Goal: Information Seeking & Learning: Compare options

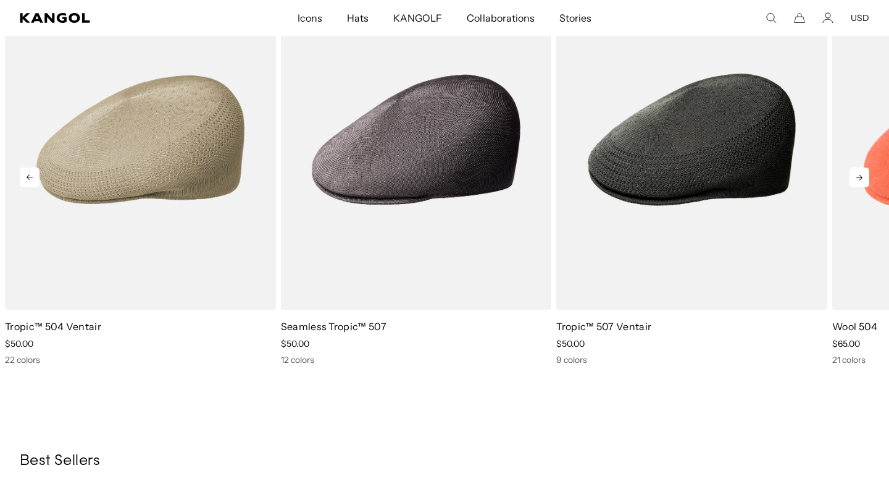
scroll to position [0, 254]
click at [852, 177] on icon at bounding box center [860, 177] width 20 height 20
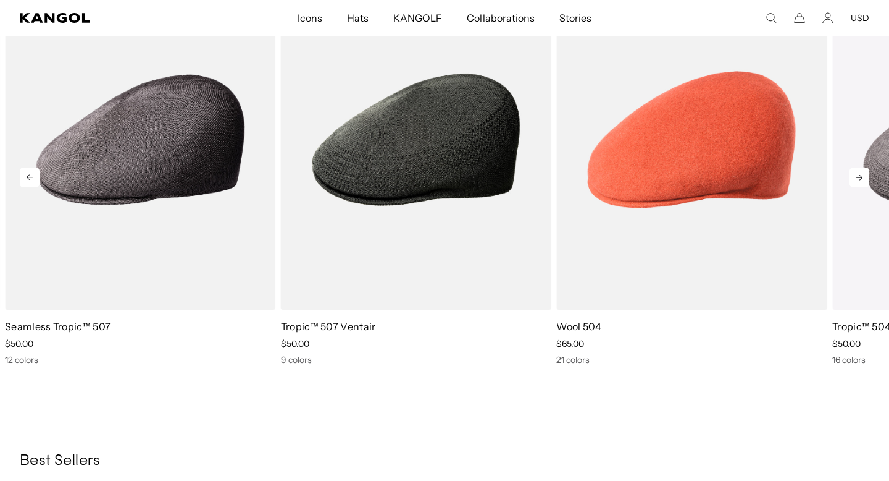
click at [852, 177] on icon at bounding box center [860, 177] width 20 height 20
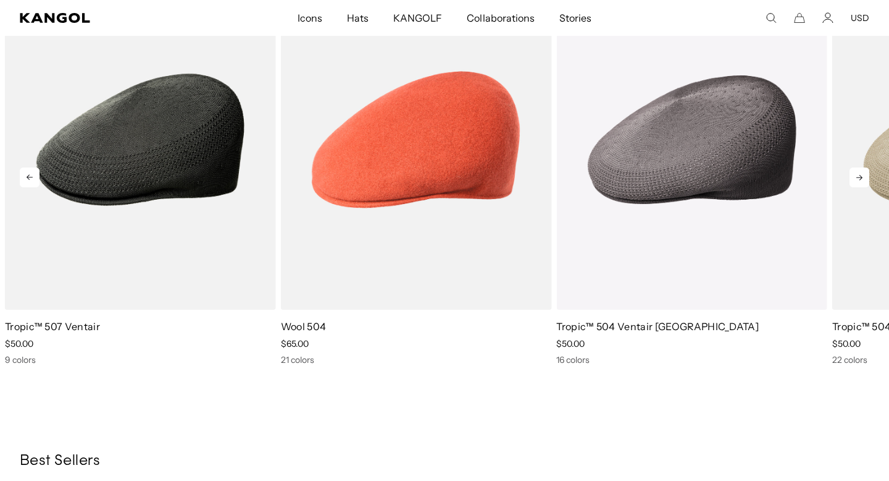
click at [852, 177] on icon at bounding box center [860, 177] width 20 height 20
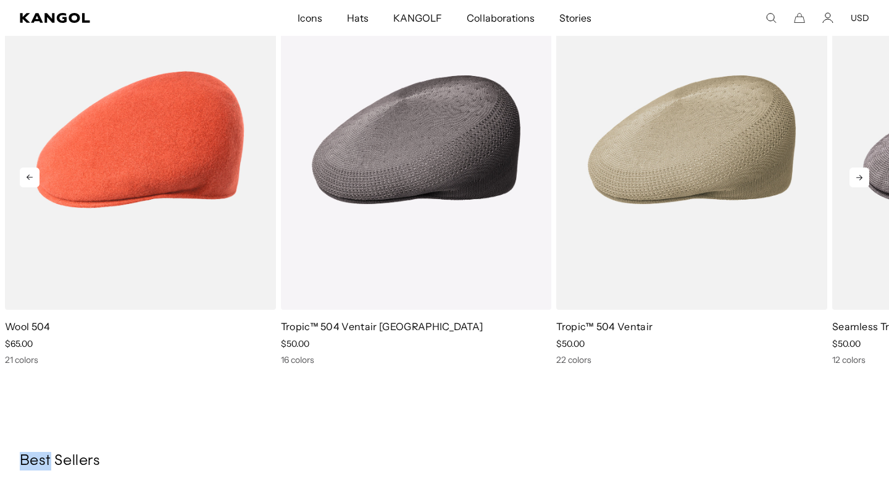
click at [852, 177] on icon at bounding box center [860, 177] width 20 height 20
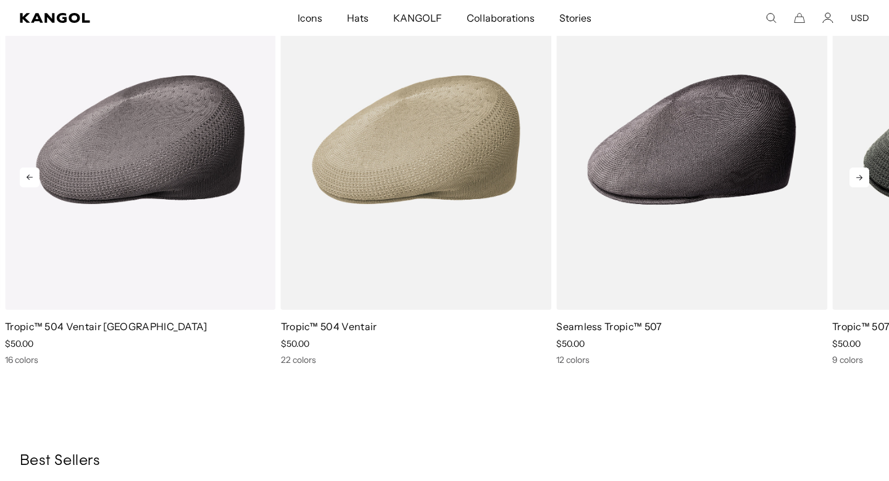
click at [852, 177] on icon at bounding box center [860, 177] width 20 height 20
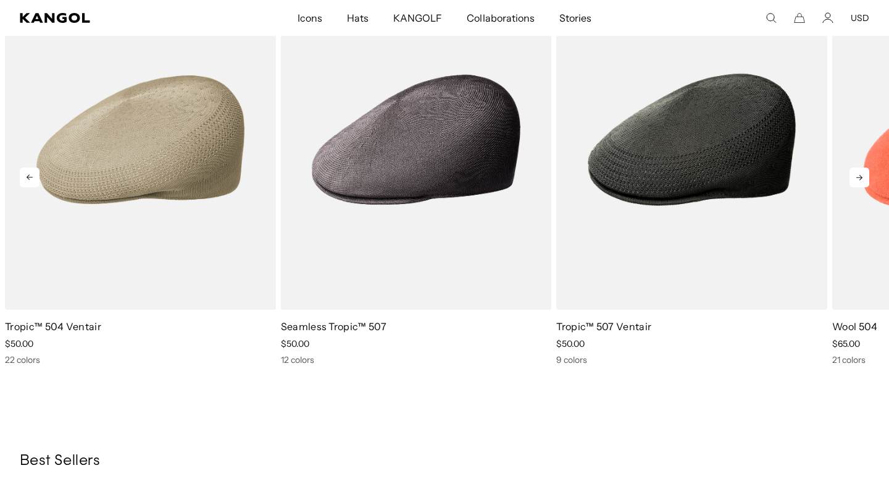
scroll to position [0, 0]
click at [852, 177] on icon at bounding box center [860, 177] width 20 height 20
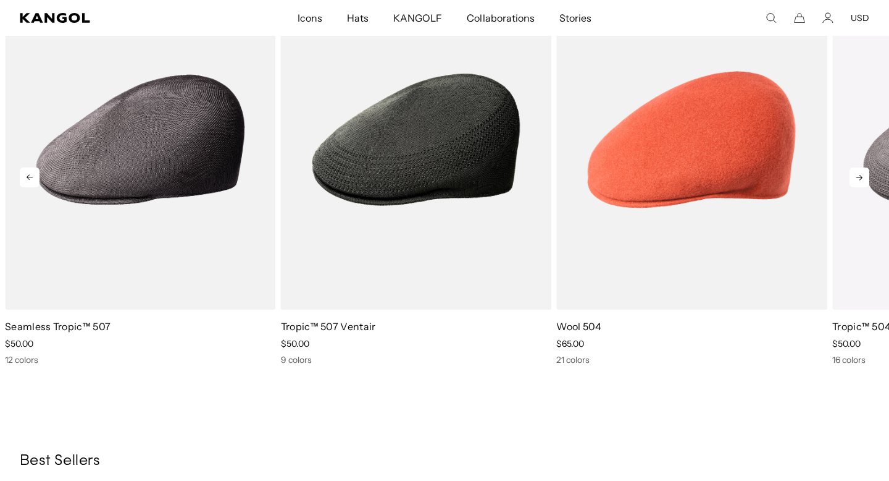
click at [852, 177] on icon at bounding box center [860, 177] width 20 height 20
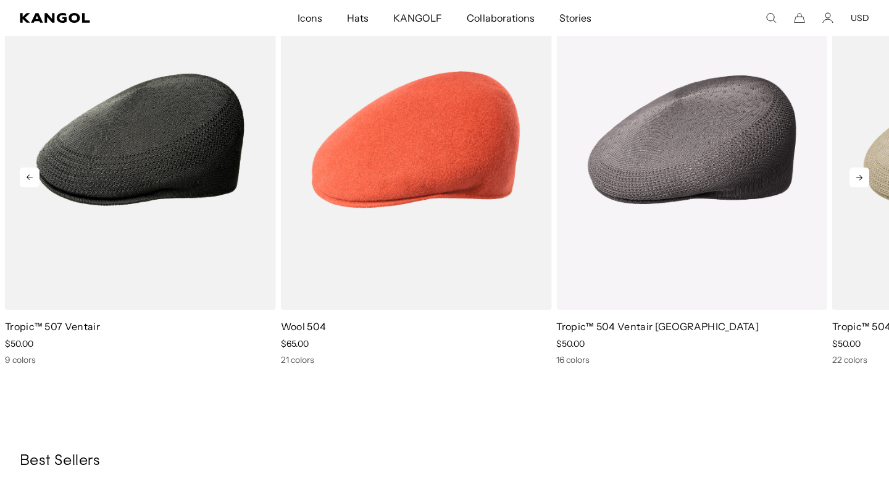
click at [852, 177] on icon at bounding box center [860, 177] width 20 height 20
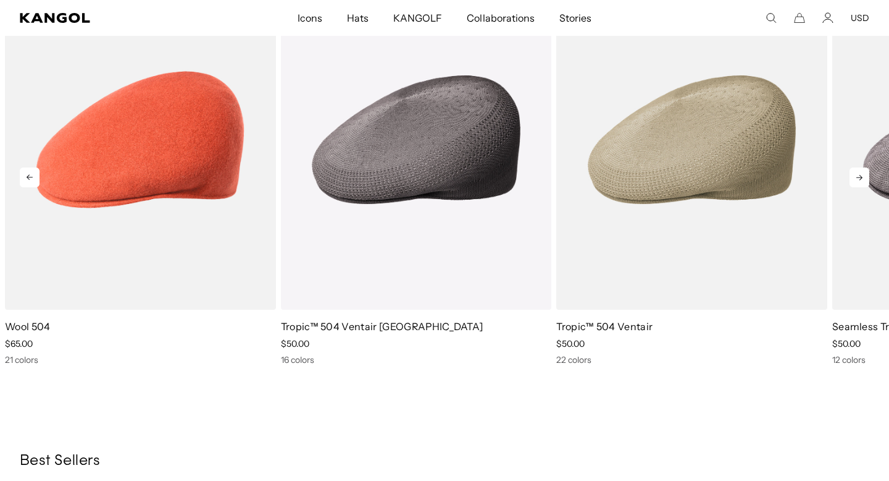
click at [852, 177] on icon at bounding box center [860, 177] width 20 height 20
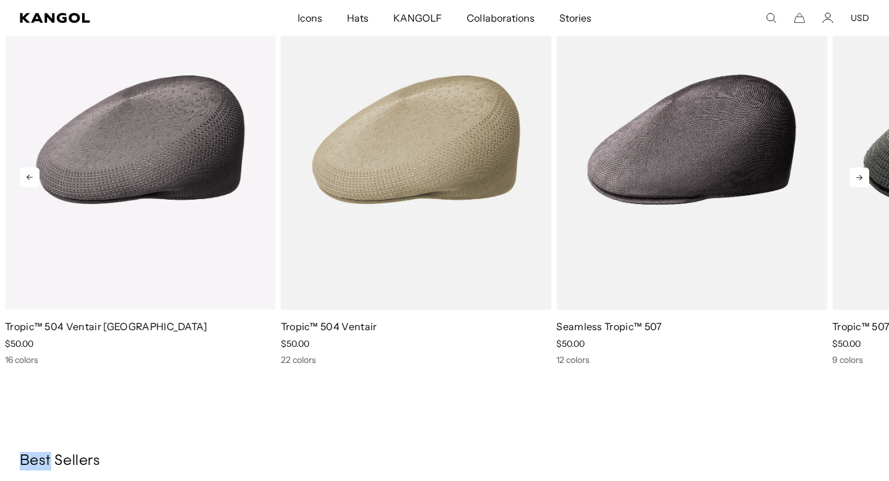
click at [852, 177] on icon at bounding box center [860, 177] width 20 height 20
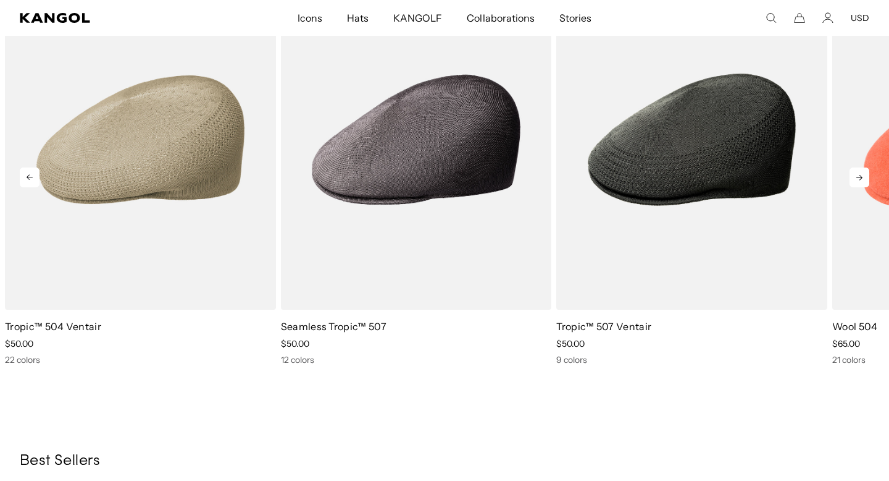
click at [852, 177] on icon at bounding box center [860, 177] width 20 height 20
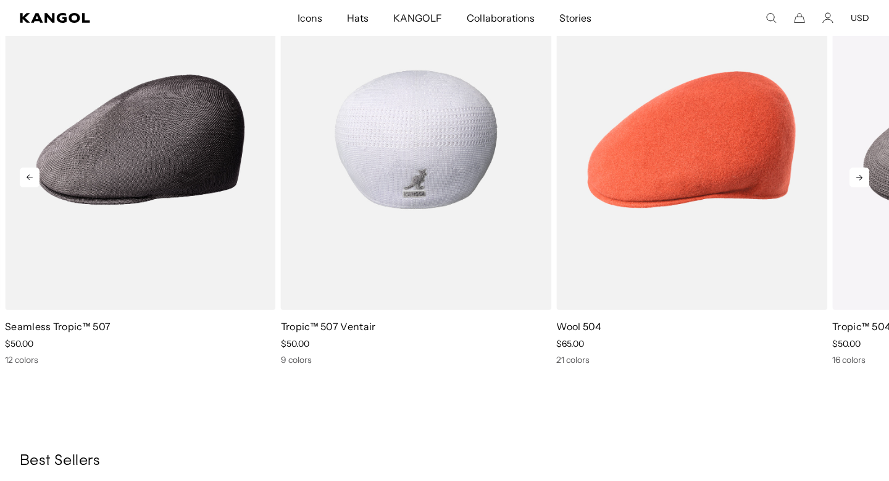
click at [377, 193] on img "3 of 5" at bounding box center [416, 140] width 271 height 340
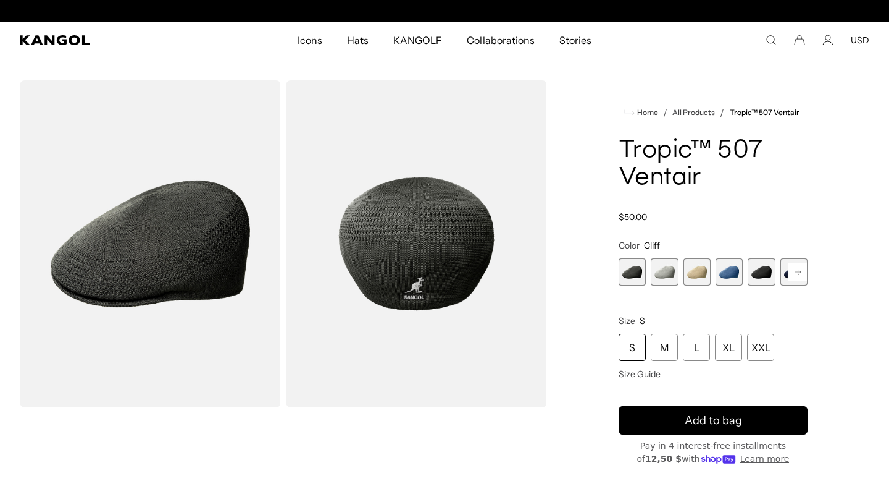
click at [670, 277] on span "2 of 9" at bounding box center [664, 271] width 27 height 27
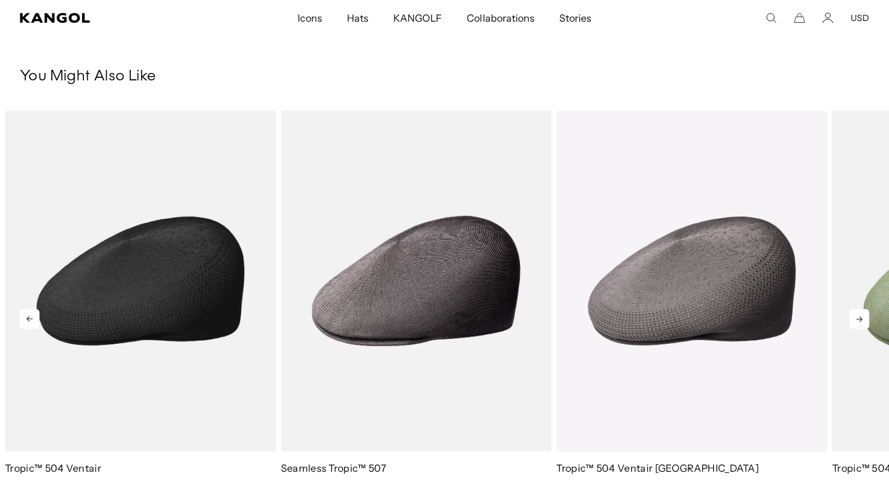
scroll to position [0, 254]
click at [158, 300] on img "1 of 5" at bounding box center [140, 281] width 271 height 340
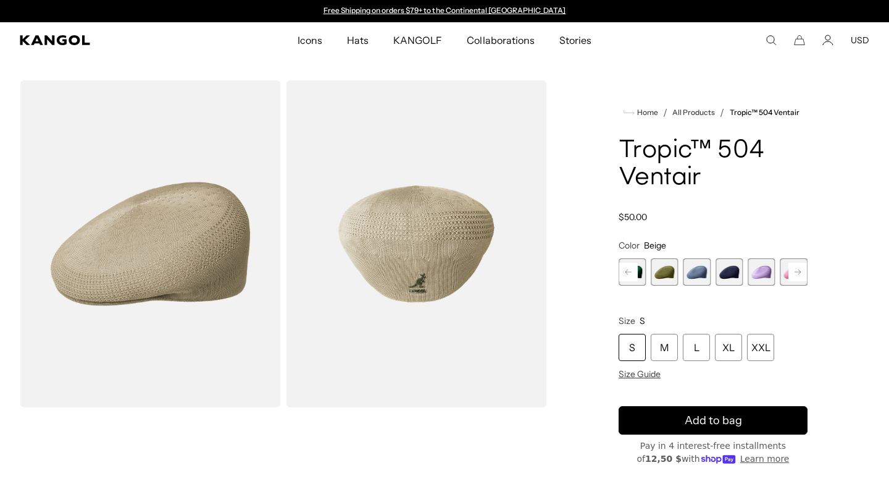
click at [802, 272] on rect at bounding box center [798, 272] width 19 height 19
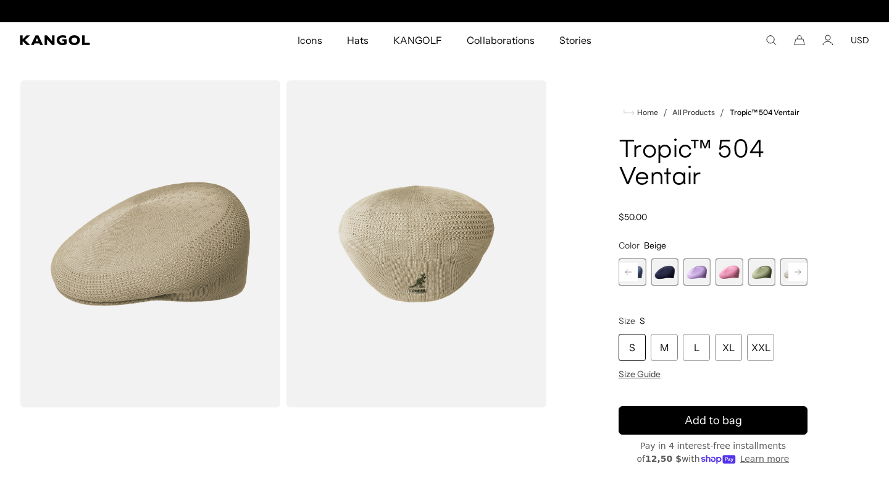
click at [731, 266] on span "8 of 22" at bounding box center [729, 271] width 27 height 27
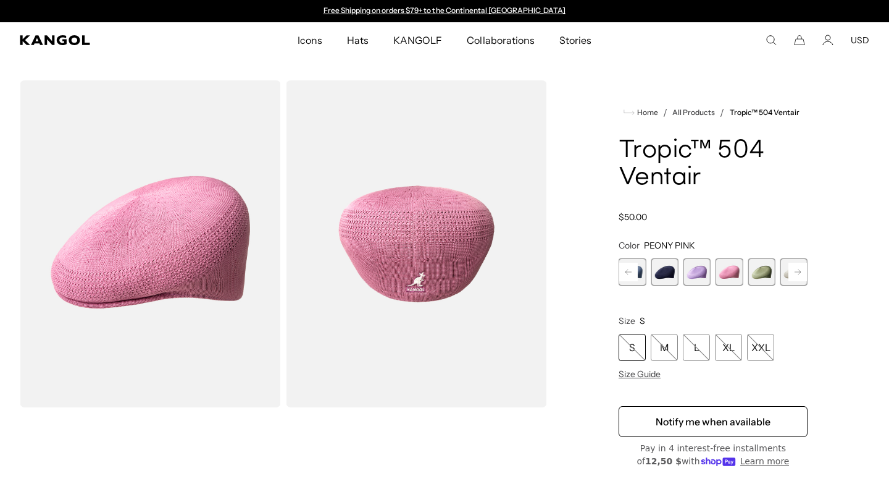
click at [703, 268] on span "7 of 22" at bounding box center [697, 271] width 27 height 27
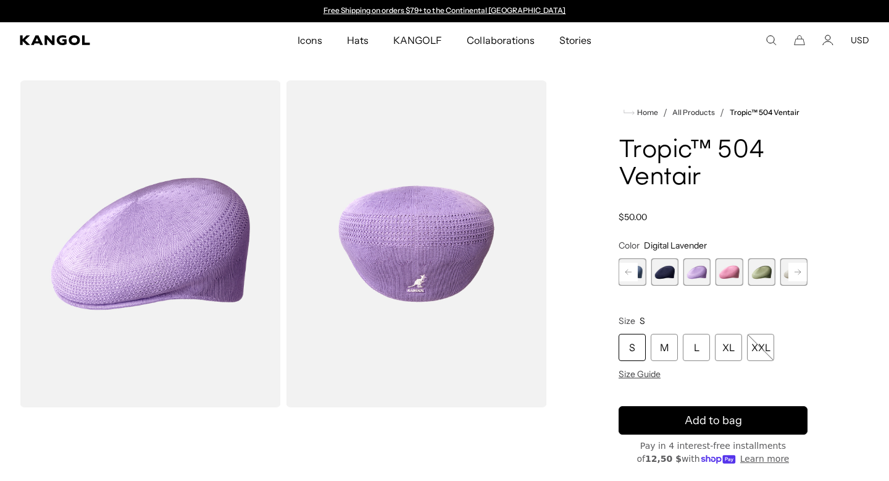
click at [795, 275] on rect at bounding box center [798, 272] width 19 height 19
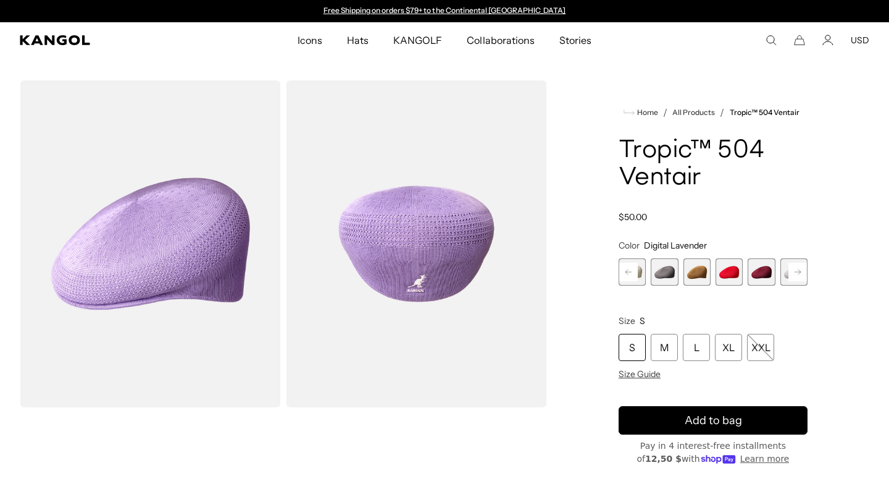
click at [795, 275] on rect at bounding box center [798, 272] width 19 height 19
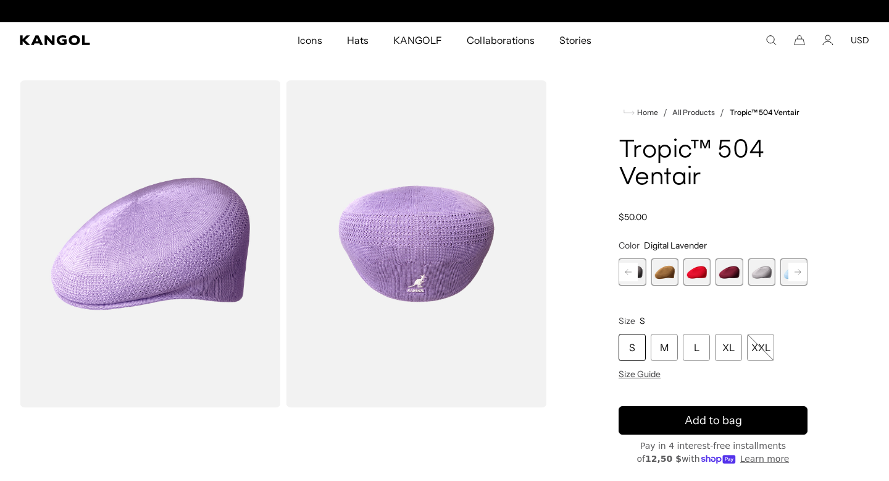
scroll to position [0, 254]
click at [700, 270] on span "13 of 22" at bounding box center [697, 271] width 27 height 27
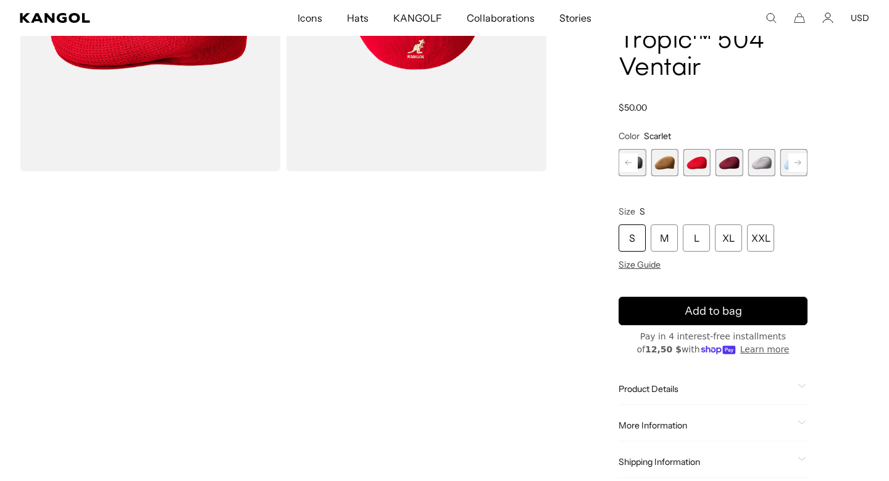
scroll to position [291, 0]
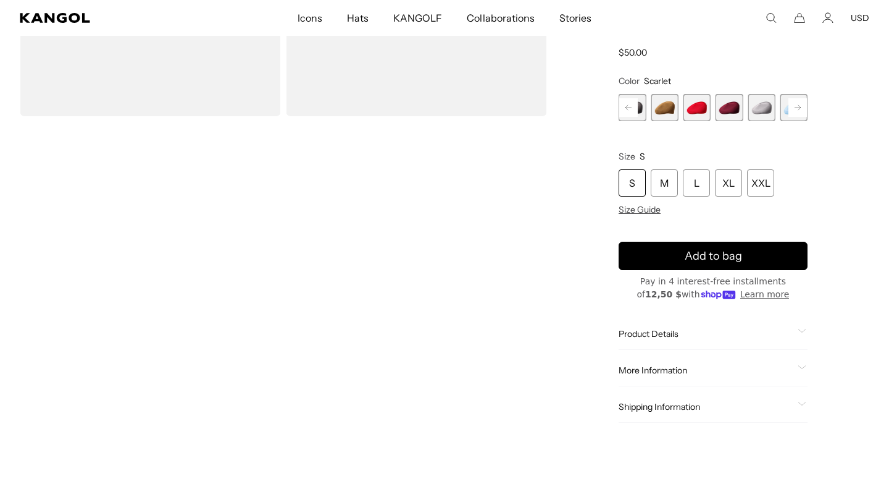
click at [704, 376] on div "More Information Style ID 0290BC Shape Ivy Cap Fabrication Tropic Material 61% …" at bounding box center [713, 371] width 189 height 32
click at [784, 368] on span "More Information" at bounding box center [706, 370] width 174 height 11
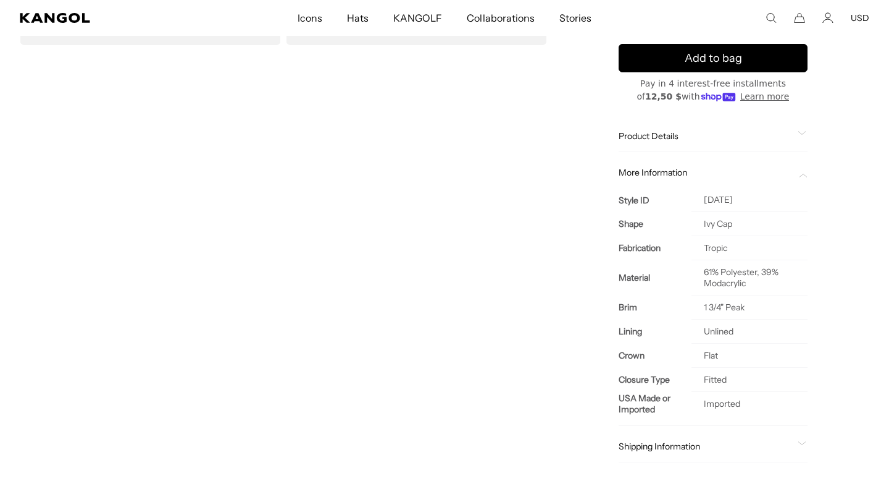
scroll to position [0, 0]
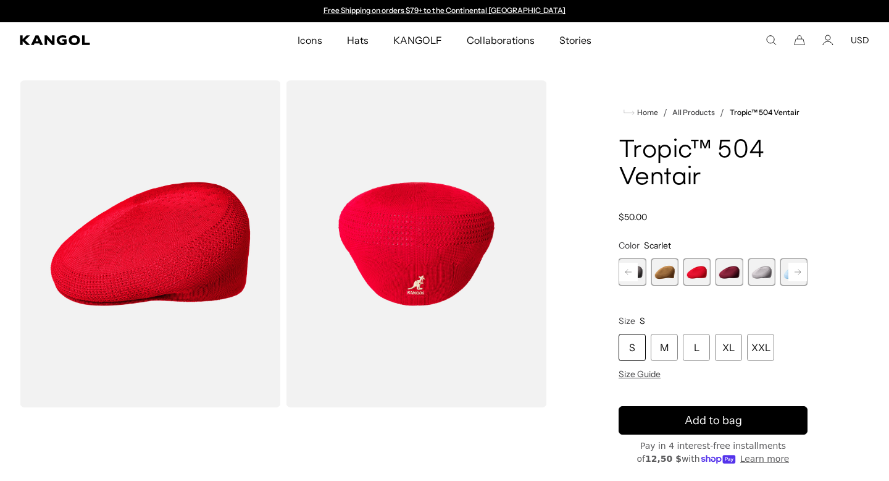
click at [796, 269] on rect at bounding box center [798, 272] width 19 height 19
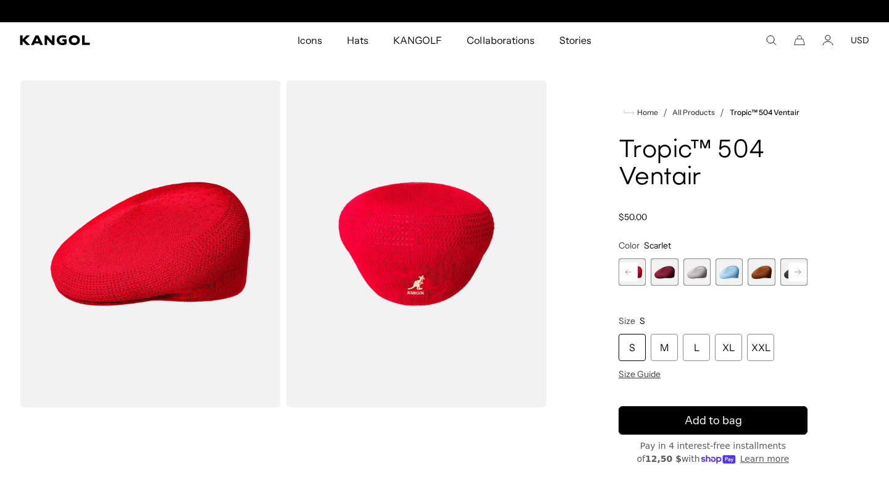
scroll to position [0, 254]
click at [733, 271] on span "16 of 22" at bounding box center [729, 271] width 27 height 27
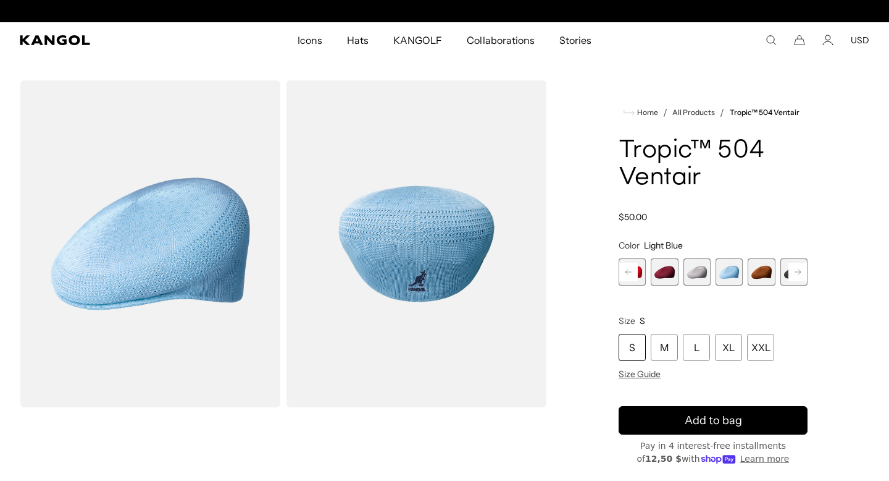
click at [755, 275] on span "17 of 22" at bounding box center [761, 271] width 27 height 27
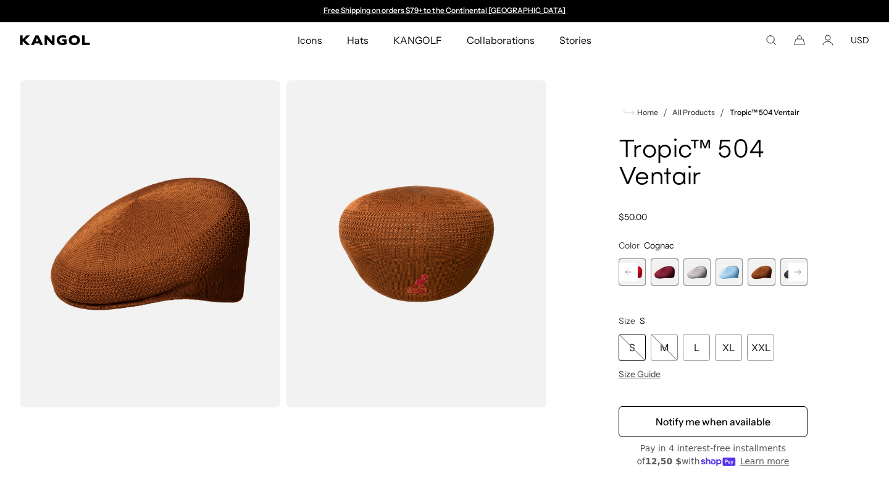
click at [792, 272] on rect at bounding box center [798, 272] width 19 height 19
click at [763, 274] on span "18 of 22" at bounding box center [761, 271] width 27 height 27
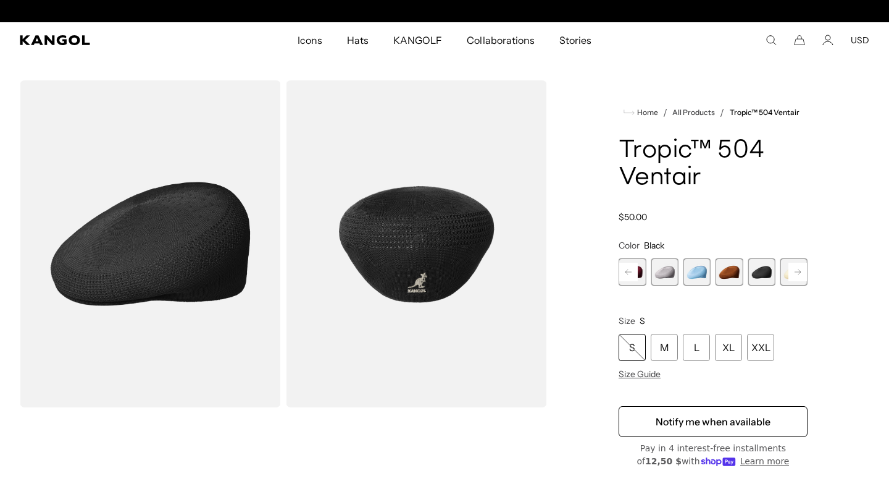
click at [796, 269] on rect at bounding box center [798, 272] width 19 height 19
click at [767, 273] on span "19 of 22" at bounding box center [761, 271] width 27 height 27
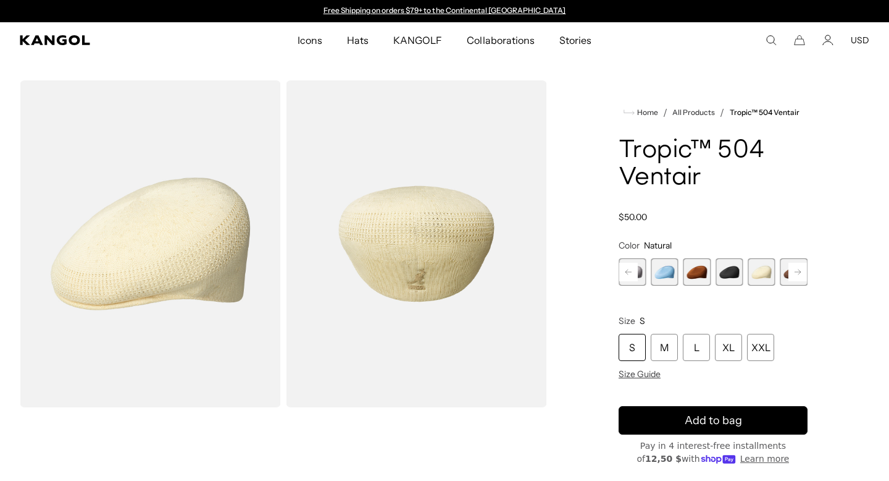
click at [798, 271] on rect at bounding box center [798, 272] width 19 height 19
click at [767, 272] on span "20 of 22" at bounding box center [761, 271] width 27 height 27
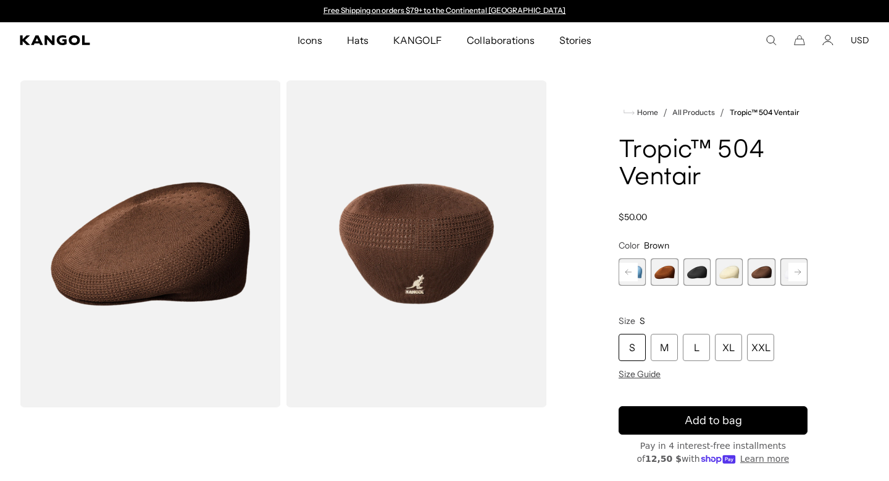
click at [794, 272] on rect at bounding box center [798, 272] width 19 height 19
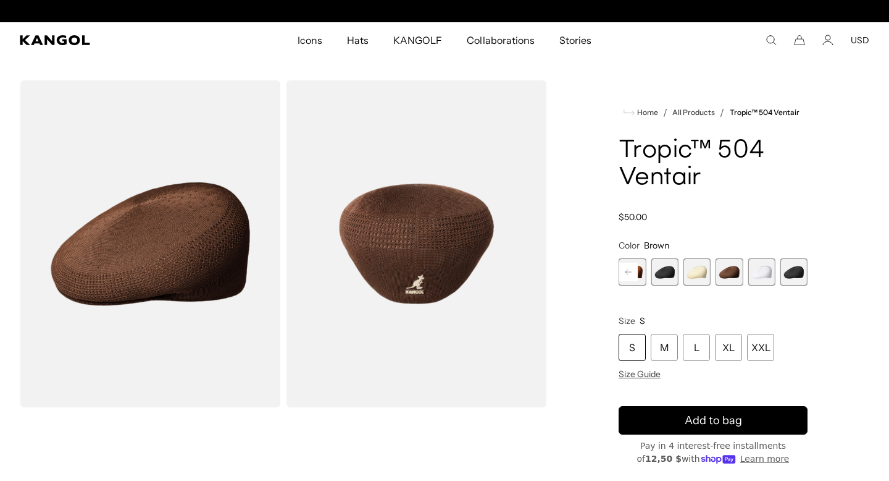
scroll to position [0, 254]
click at [769, 272] on span "21 of 22" at bounding box center [761, 271] width 27 height 27
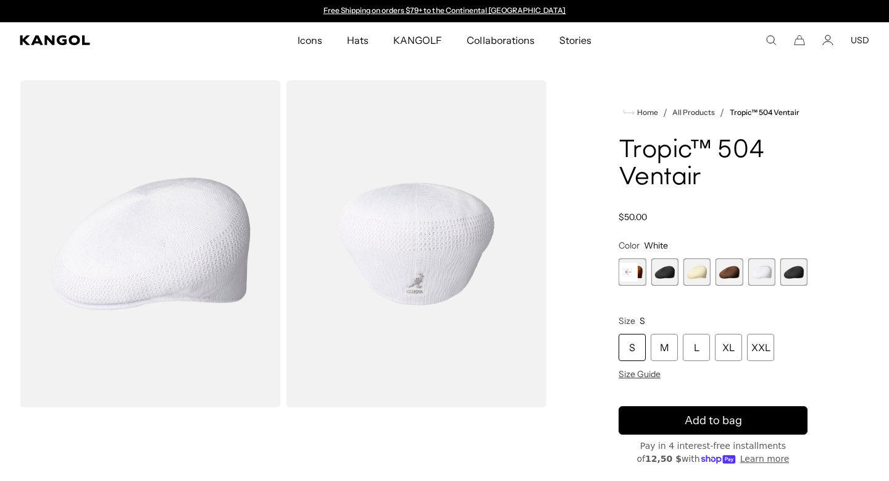
click at [787, 274] on span "22 of 22" at bounding box center [794, 271] width 27 height 27
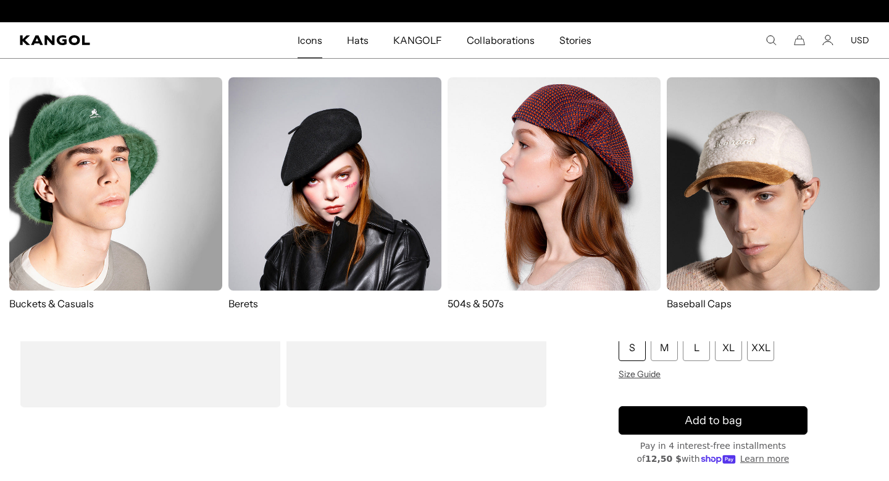
click at [403, 174] on img at bounding box center [335, 183] width 213 height 213
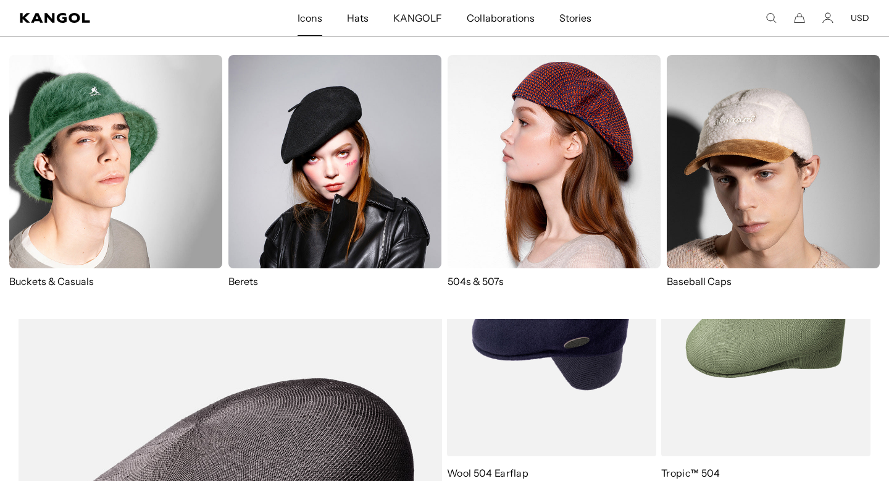
click at [550, 145] on img at bounding box center [554, 161] width 213 height 213
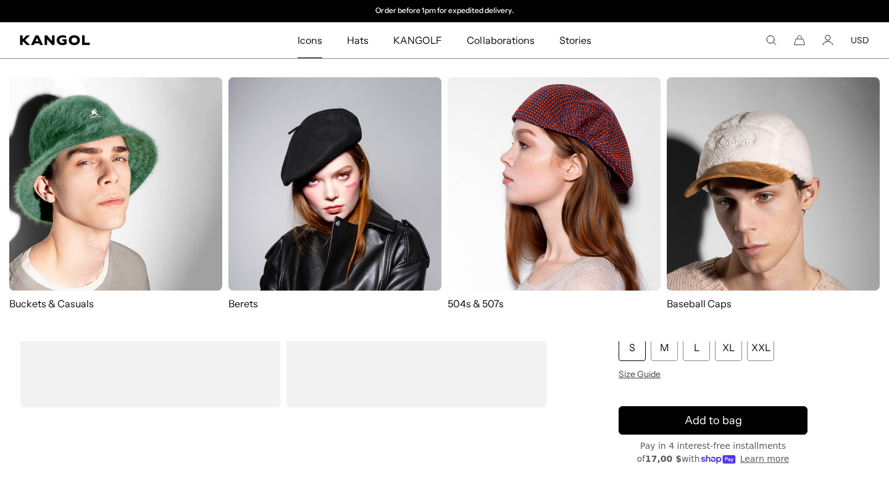
click at [299, 160] on img at bounding box center [335, 183] width 213 height 213
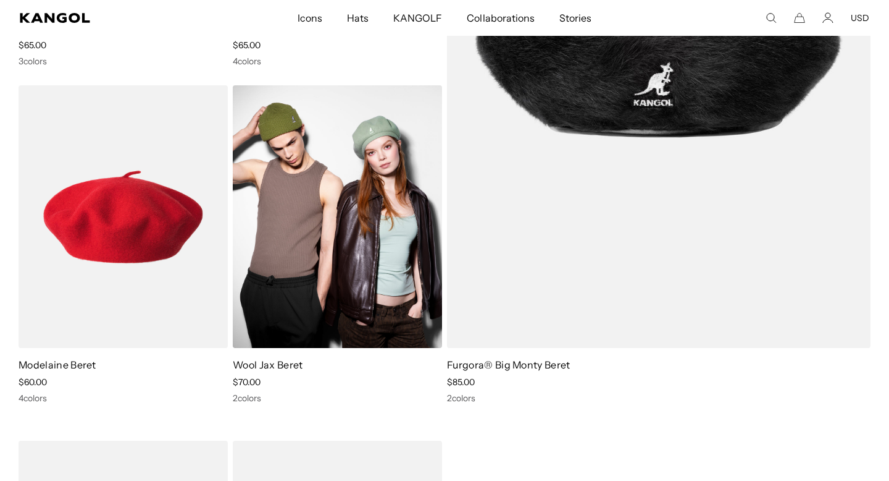
scroll to position [0, 254]
click at [363, 208] on img at bounding box center [337, 216] width 209 height 263
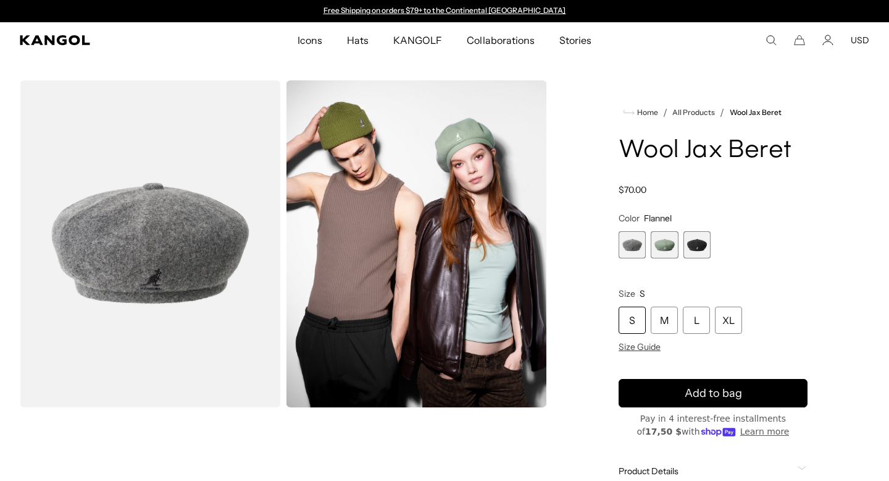
click at [663, 243] on span "2 of 3" at bounding box center [664, 244] width 27 height 27
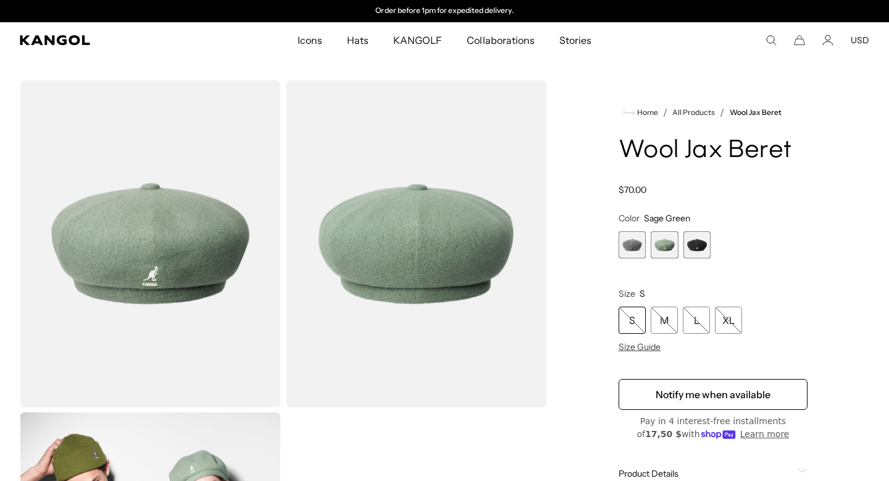
click at [697, 245] on span "3 of 3" at bounding box center [697, 244] width 27 height 27
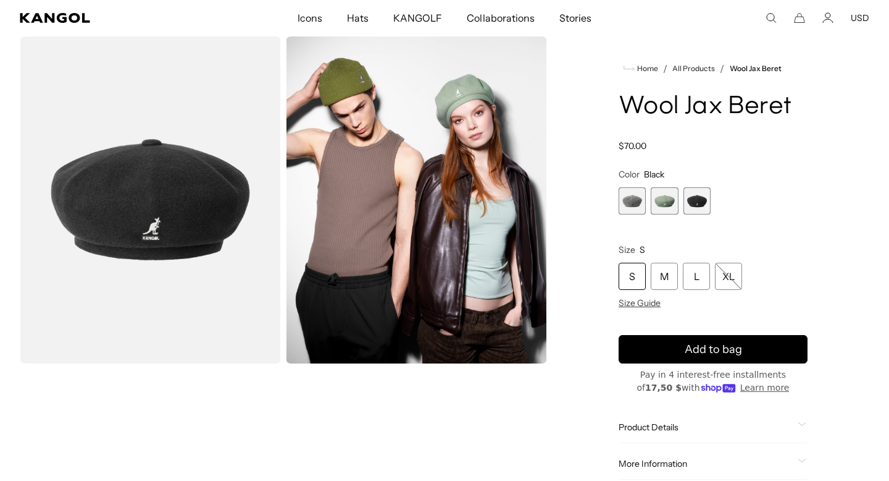
scroll to position [0, 254]
click at [634, 205] on span "1 of 3" at bounding box center [632, 200] width 27 height 27
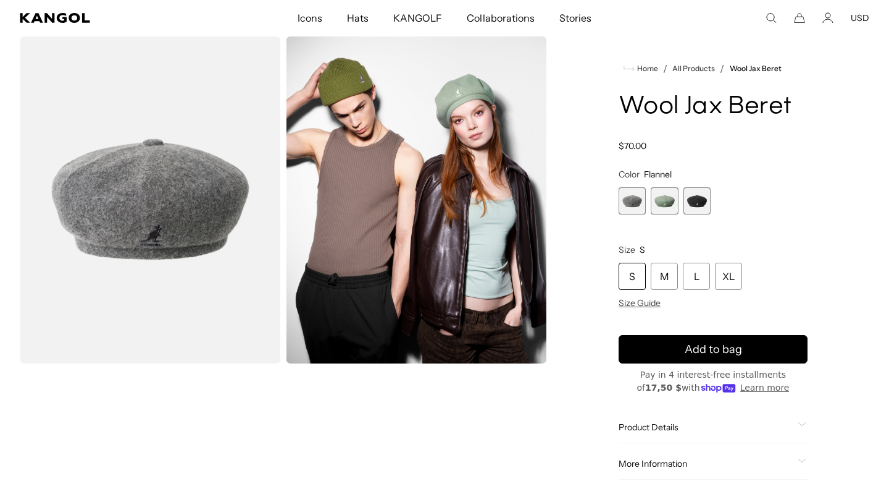
click at [665, 200] on span "2 of 3" at bounding box center [664, 200] width 27 height 27
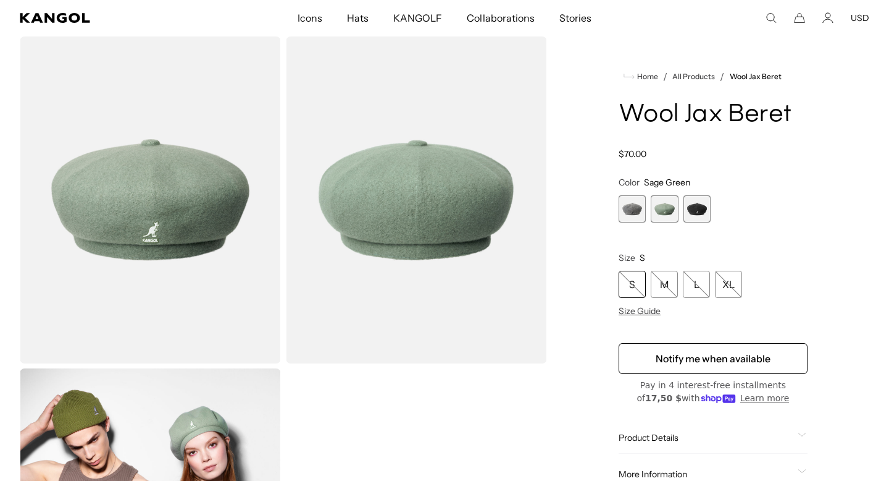
scroll to position [0, 254]
click at [635, 212] on span "1 of 3" at bounding box center [632, 208] width 27 height 27
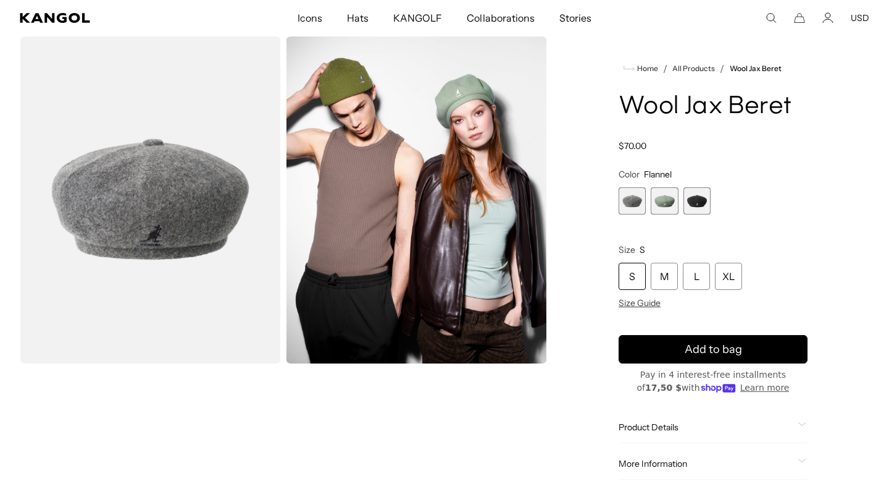
click at [702, 201] on span "3 of 3" at bounding box center [697, 200] width 27 height 27
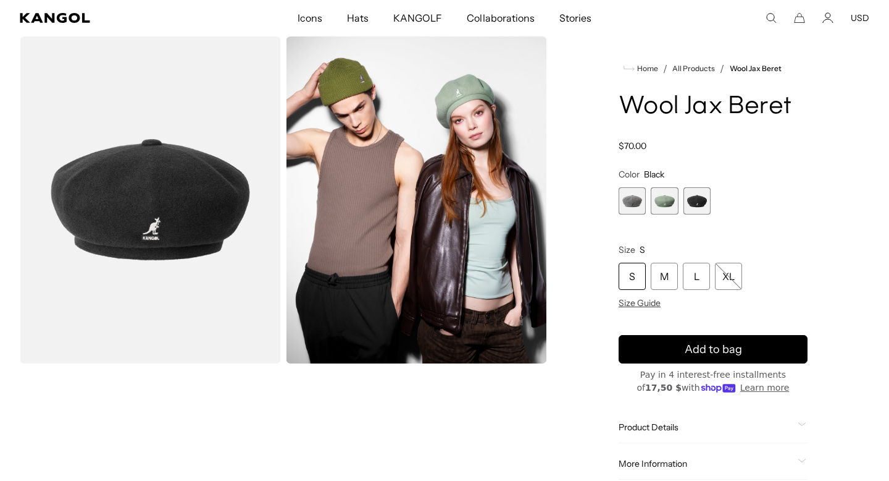
click at [487, 180] on img "Gallery Viewer" at bounding box center [416, 199] width 261 height 327
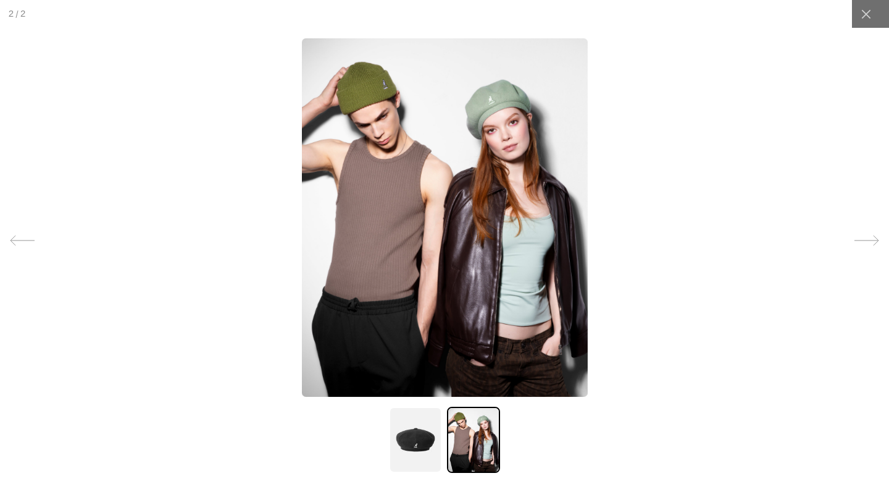
click at [530, 176] on img at bounding box center [445, 217] width 286 height 358
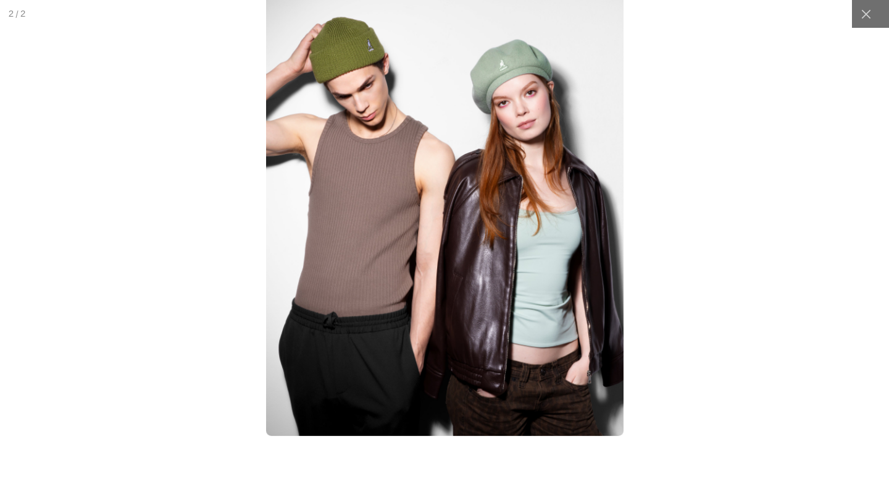
scroll to position [0, 254]
click at [541, 122] on img at bounding box center [445, 212] width 358 height 448
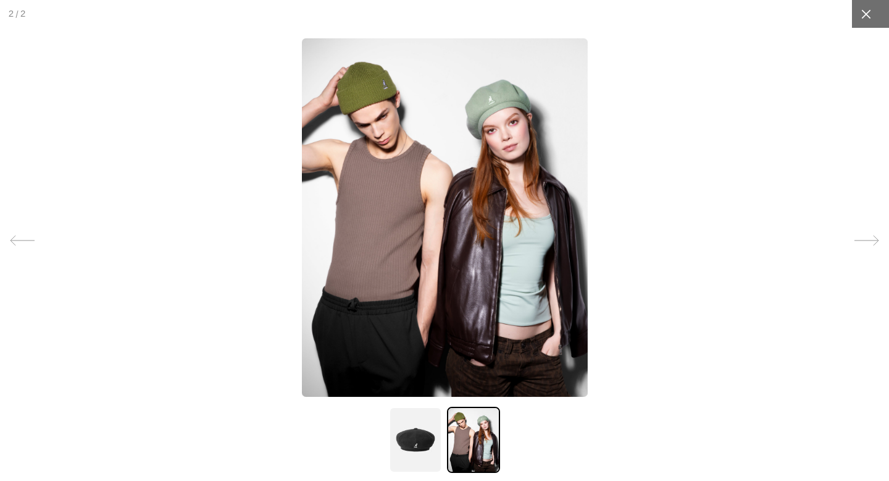
click at [868, 17] on icon at bounding box center [866, 14] width 12 height 12
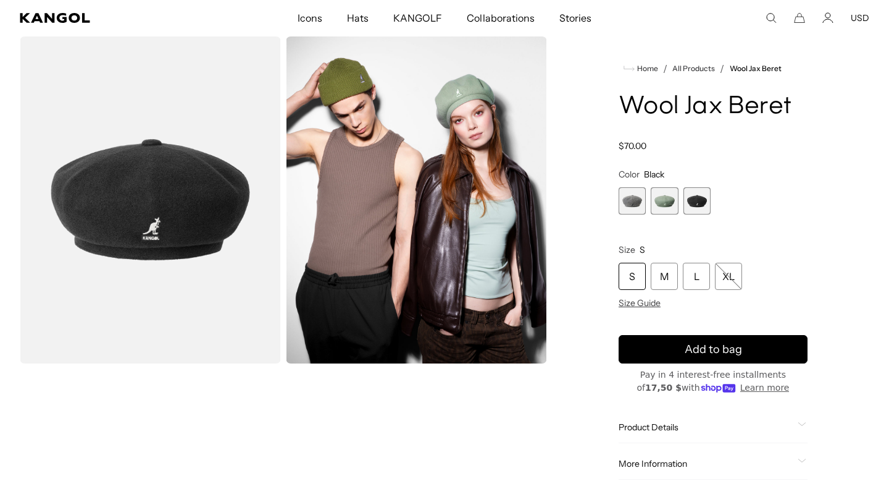
click at [646, 108] on h1 "Wool Jax Beret" at bounding box center [713, 106] width 189 height 27
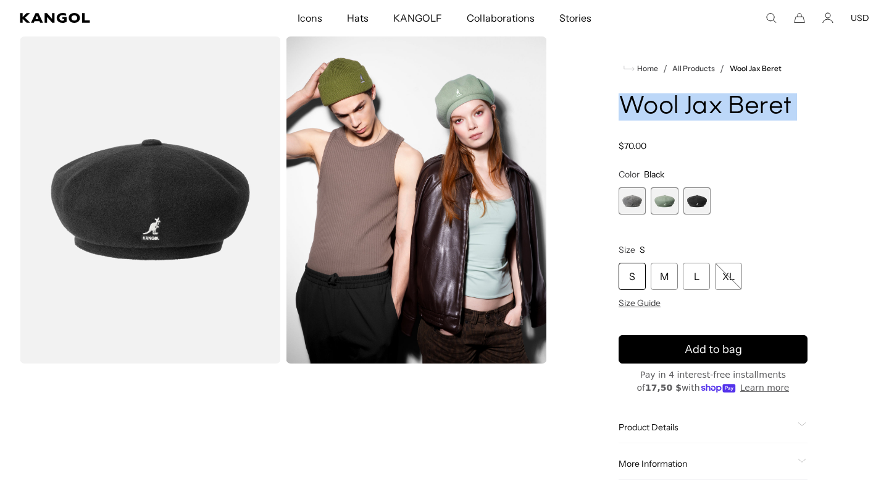
click at [646, 108] on h1 "Wool Jax Beret" at bounding box center [713, 106] width 189 height 27
copy div "Wool Jax Beret"
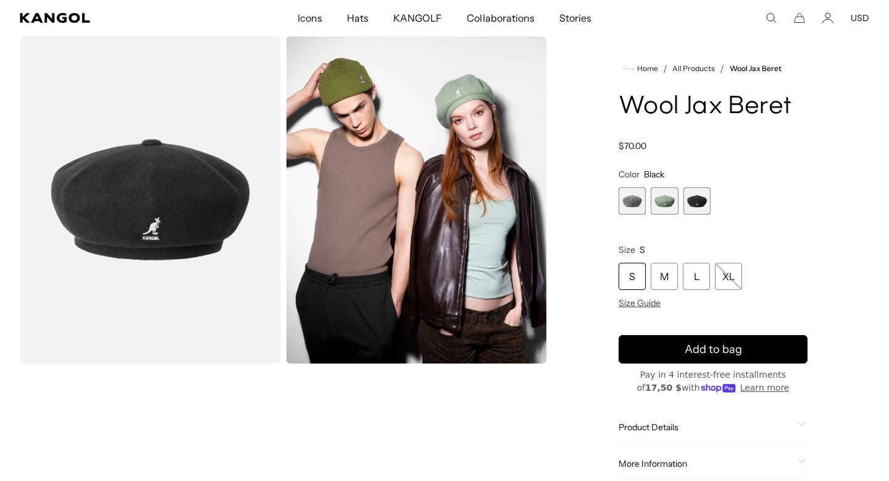
click at [658, 147] on div "Regular price $70.00 Regular price Sale price $70.00" at bounding box center [713, 145] width 189 height 11
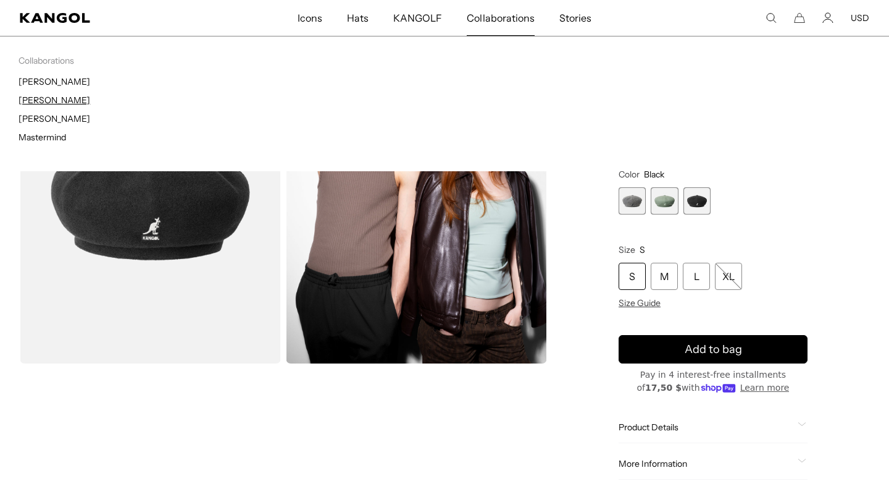
scroll to position [0, 0]
click at [62, 101] on link "[PERSON_NAME]" at bounding box center [55, 100] width 72 height 11
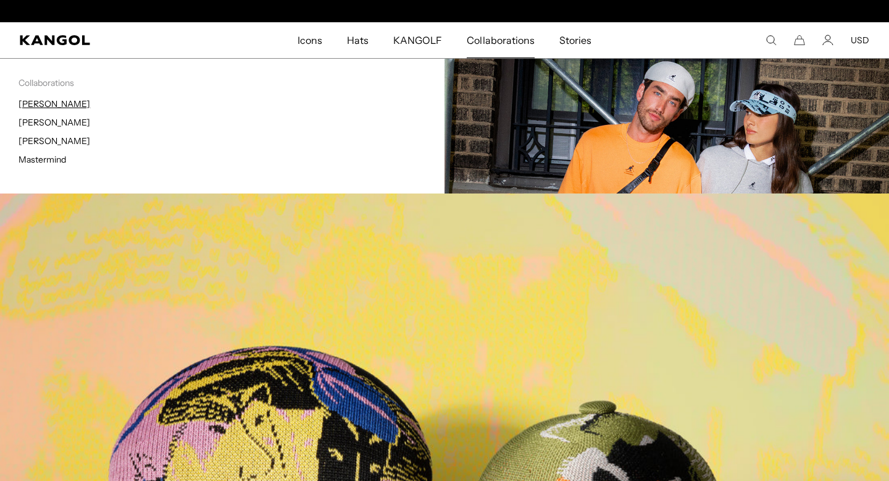
click at [46, 105] on link "[PERSON_NAME]" at bounding box center [55, 103] width 72 height 11
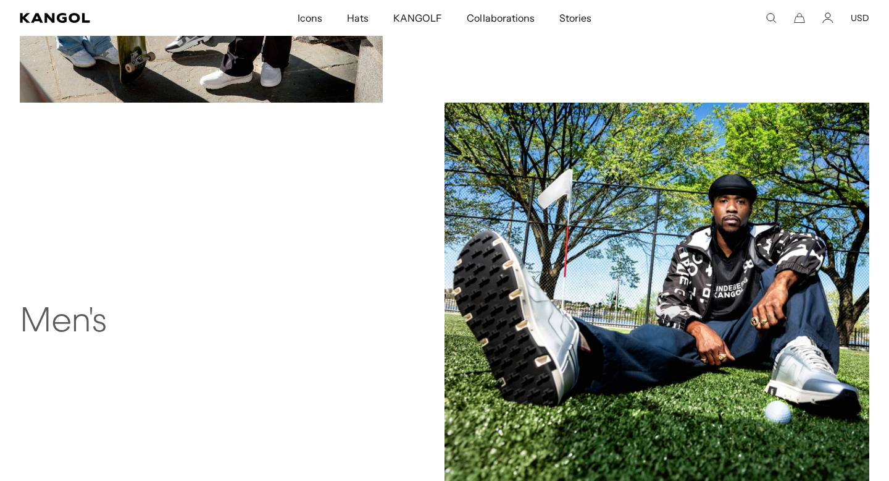
scroll to position [888, 0]
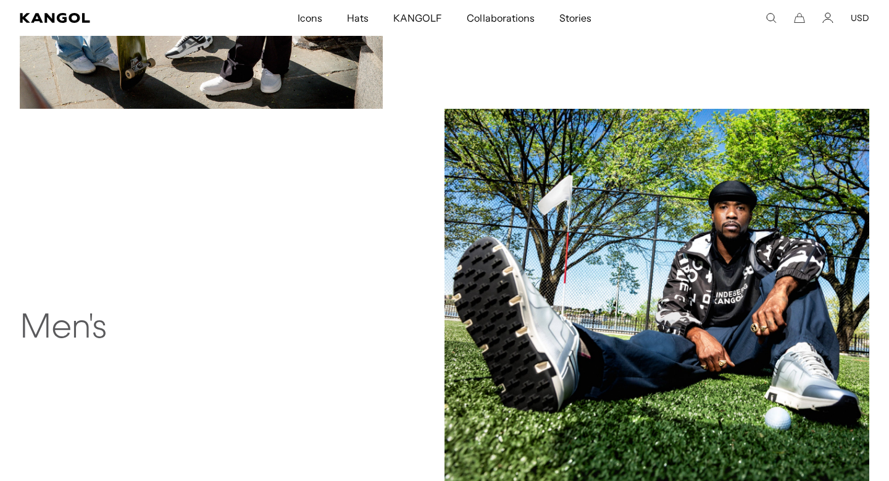
click at [214, 306] on div "Men's" at bounding box center [197, 320] width 355 height 385
click at [522, 302] on img at bounding box center [657, 321] width 425 height 425
